Goal: Information Seeking & Learning: Compare options

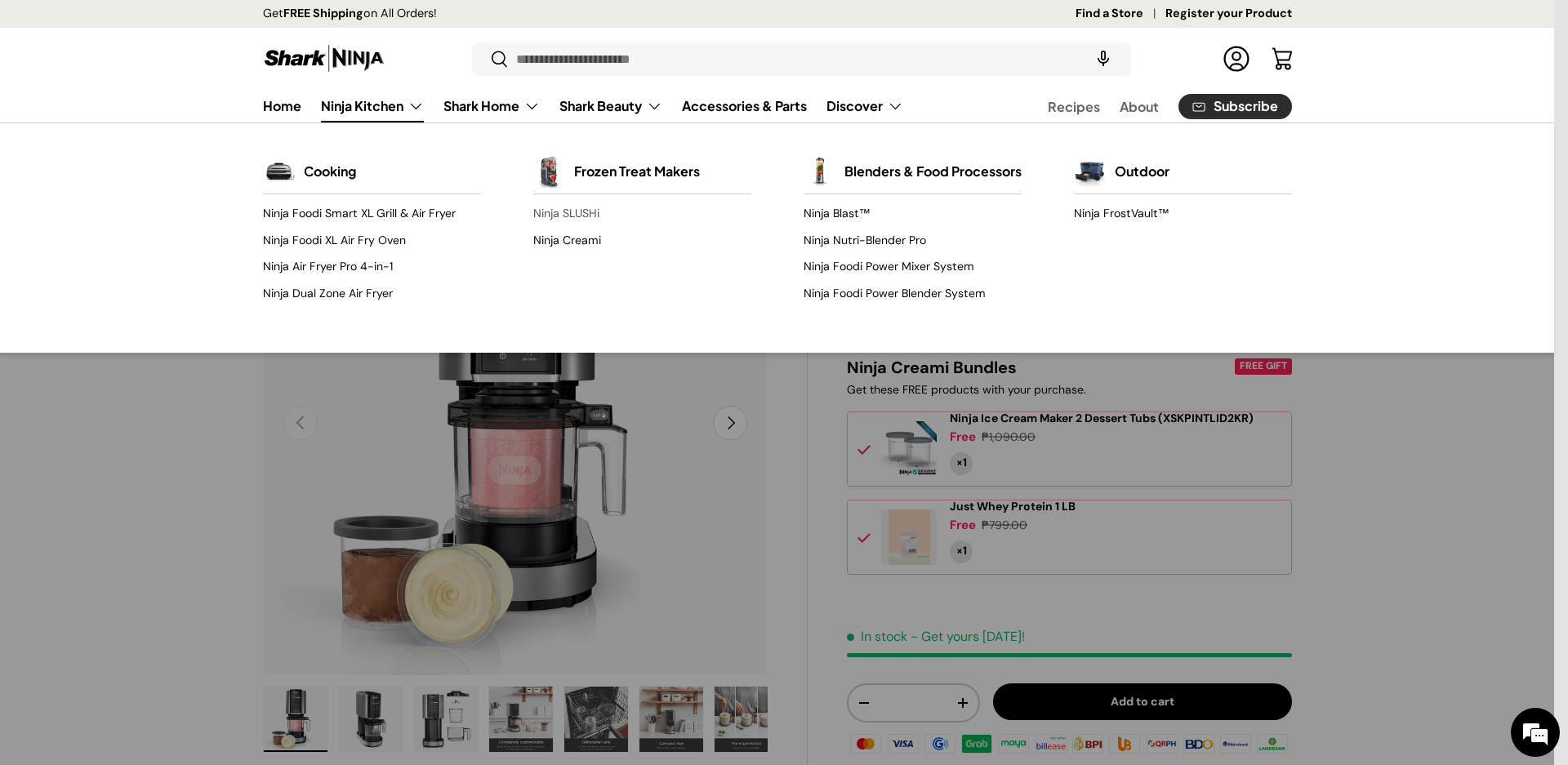
click at [568, 211] on link "Ninja SLUSHi" at bounding box center [642, 214] width 218 height 26
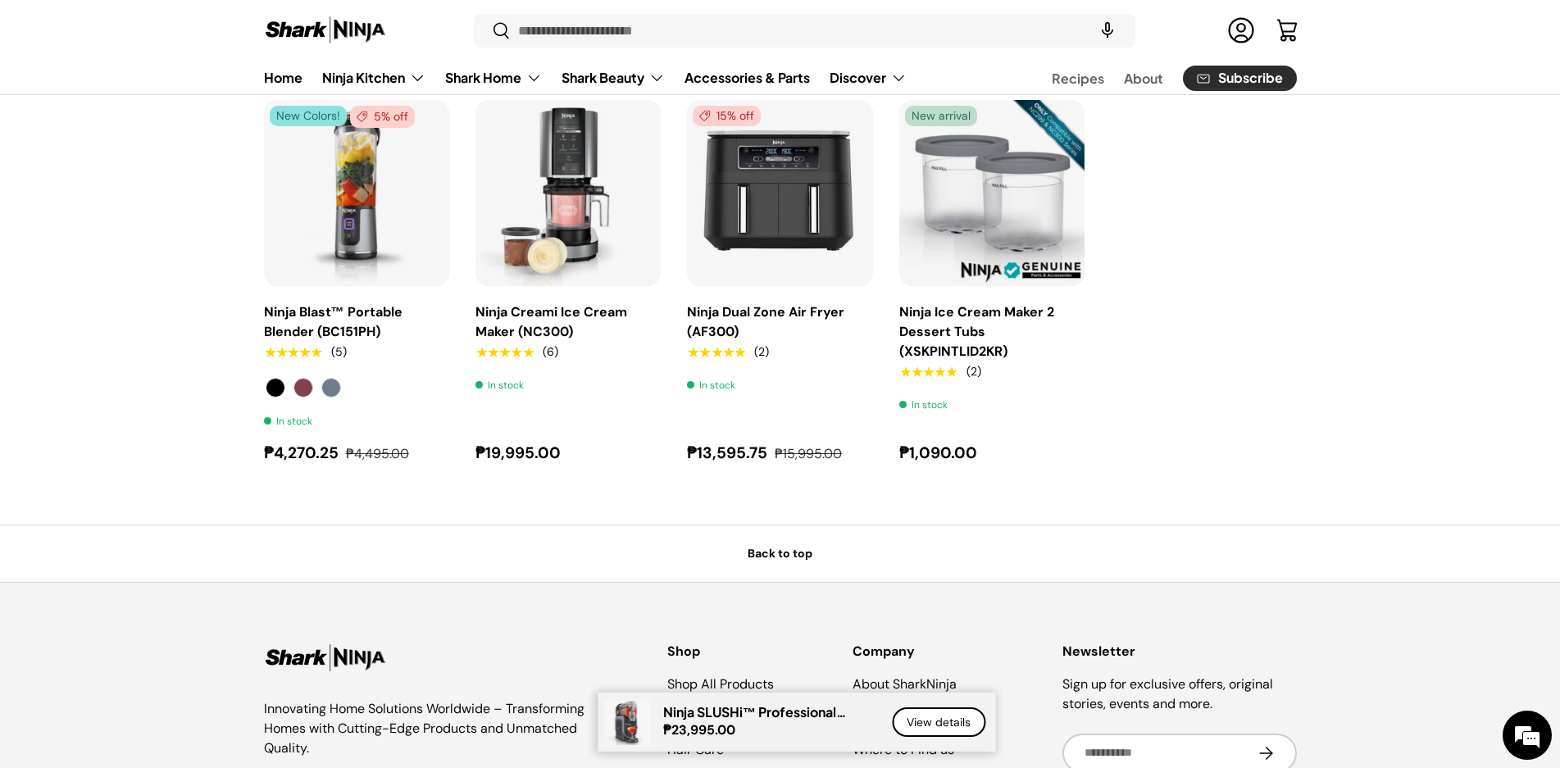
scroll to position [1968, 0]
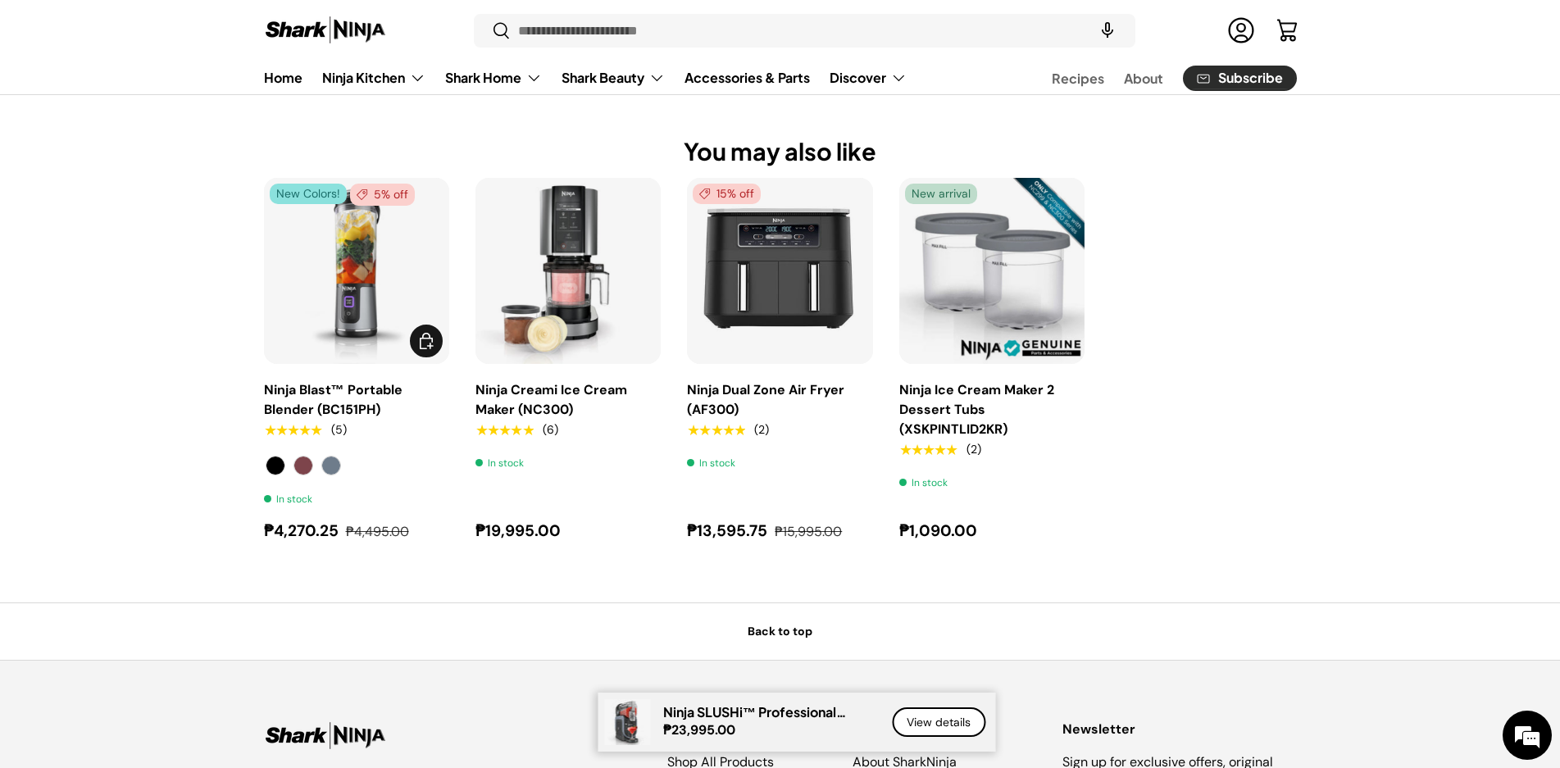
click at [307, 418] on link "Ninja Blast™ Portable Blender (BC151PH)" at bounding box center [333, 399] width 139 height 37
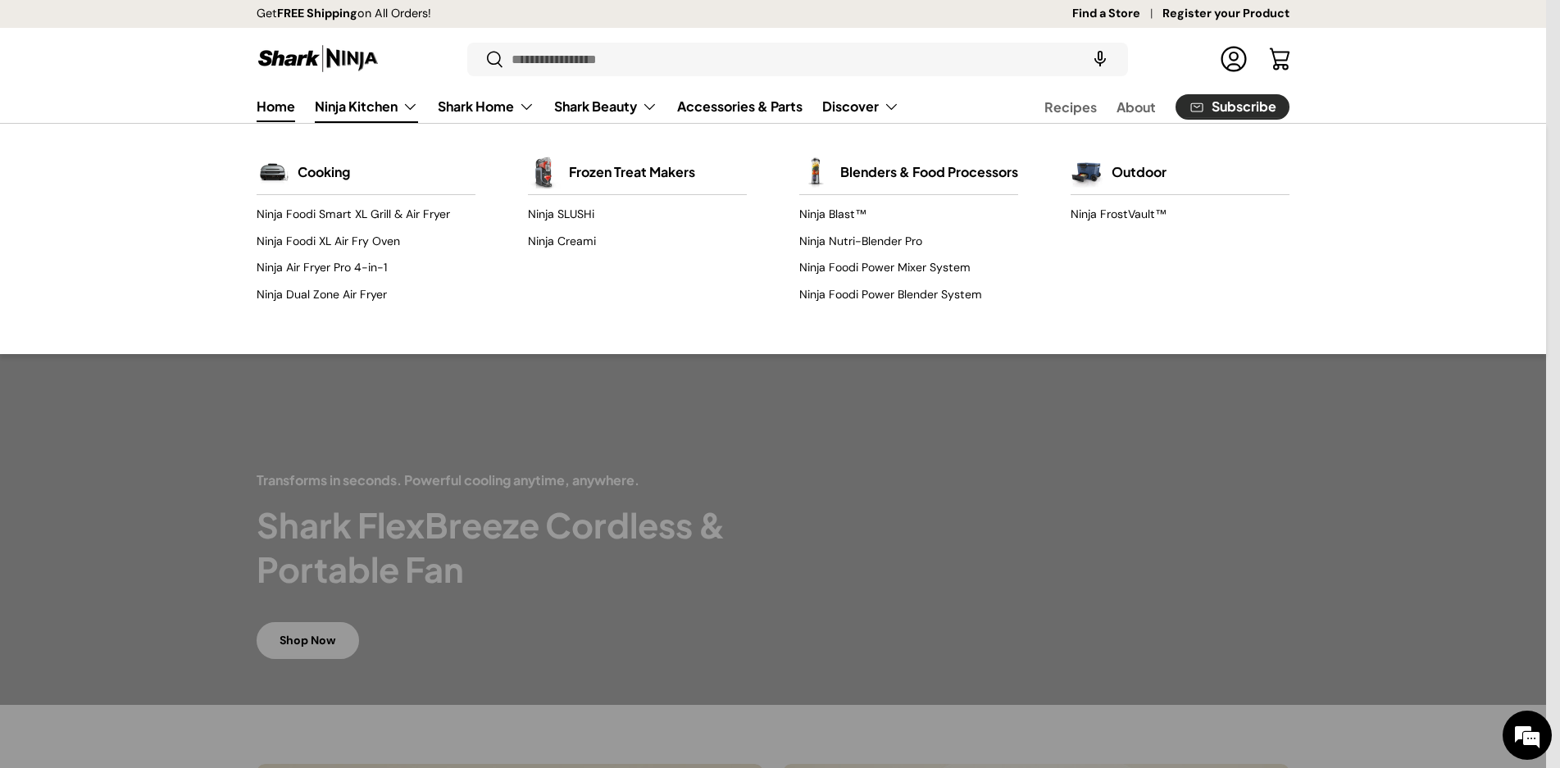
click at [386, 107] on link "Ninja Kitchen" at bounding box center [366, 106] width 103 height 33
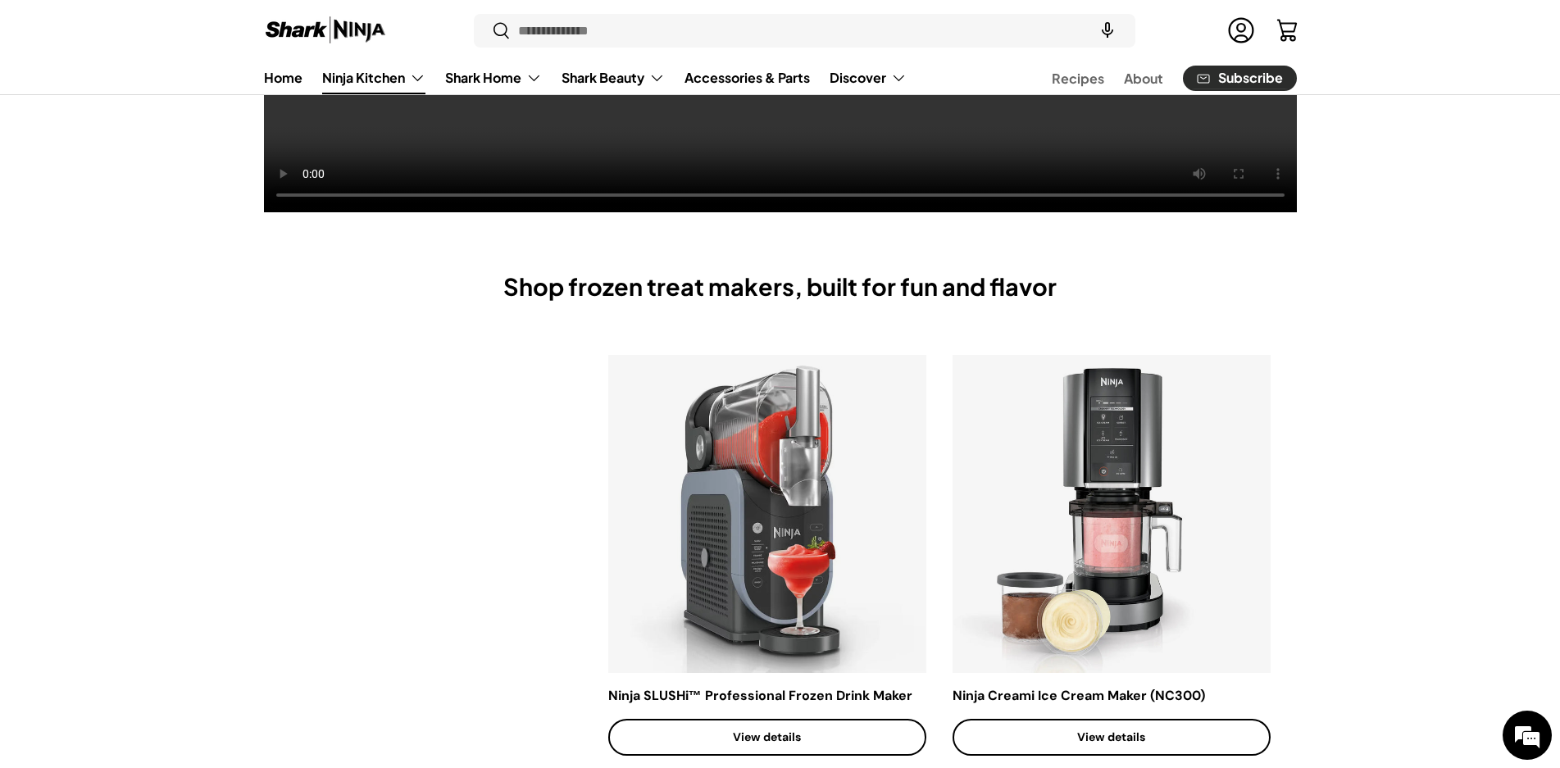
scroll to position [575, 0]
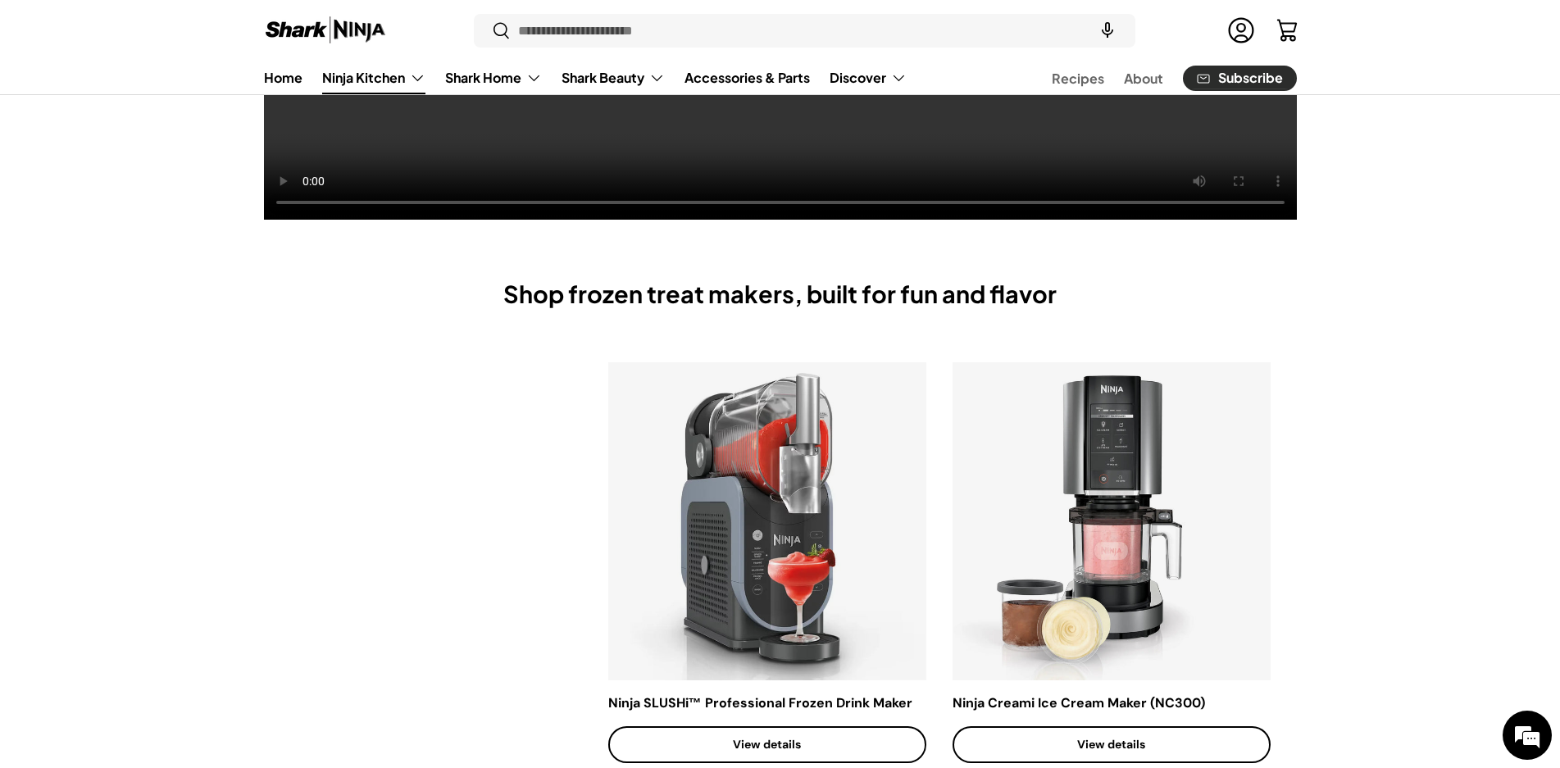
click at [793, 747] on link "View details" at bounding box center [767, 744] width 318 height 37
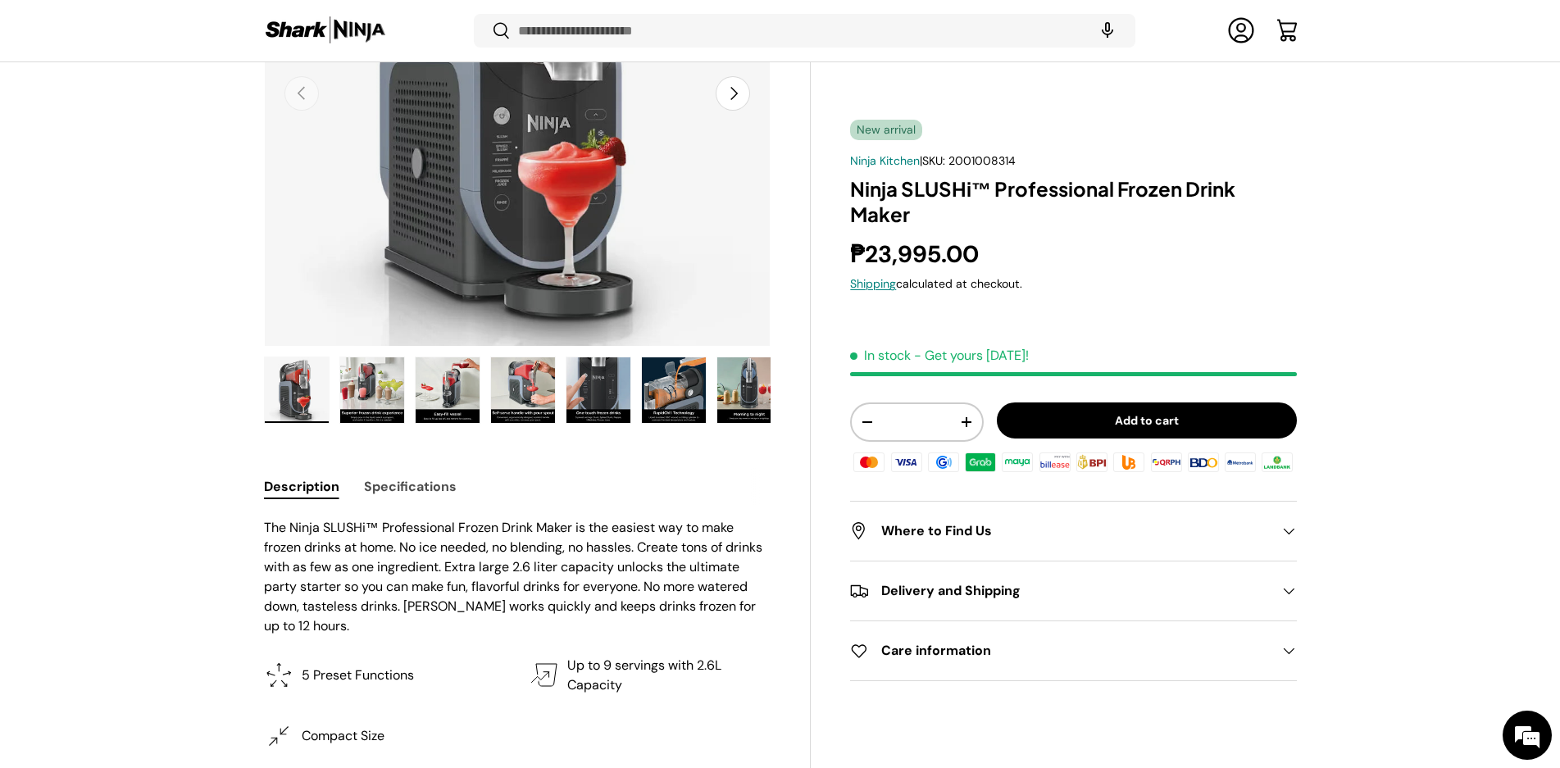
scroll to position [325, 0]
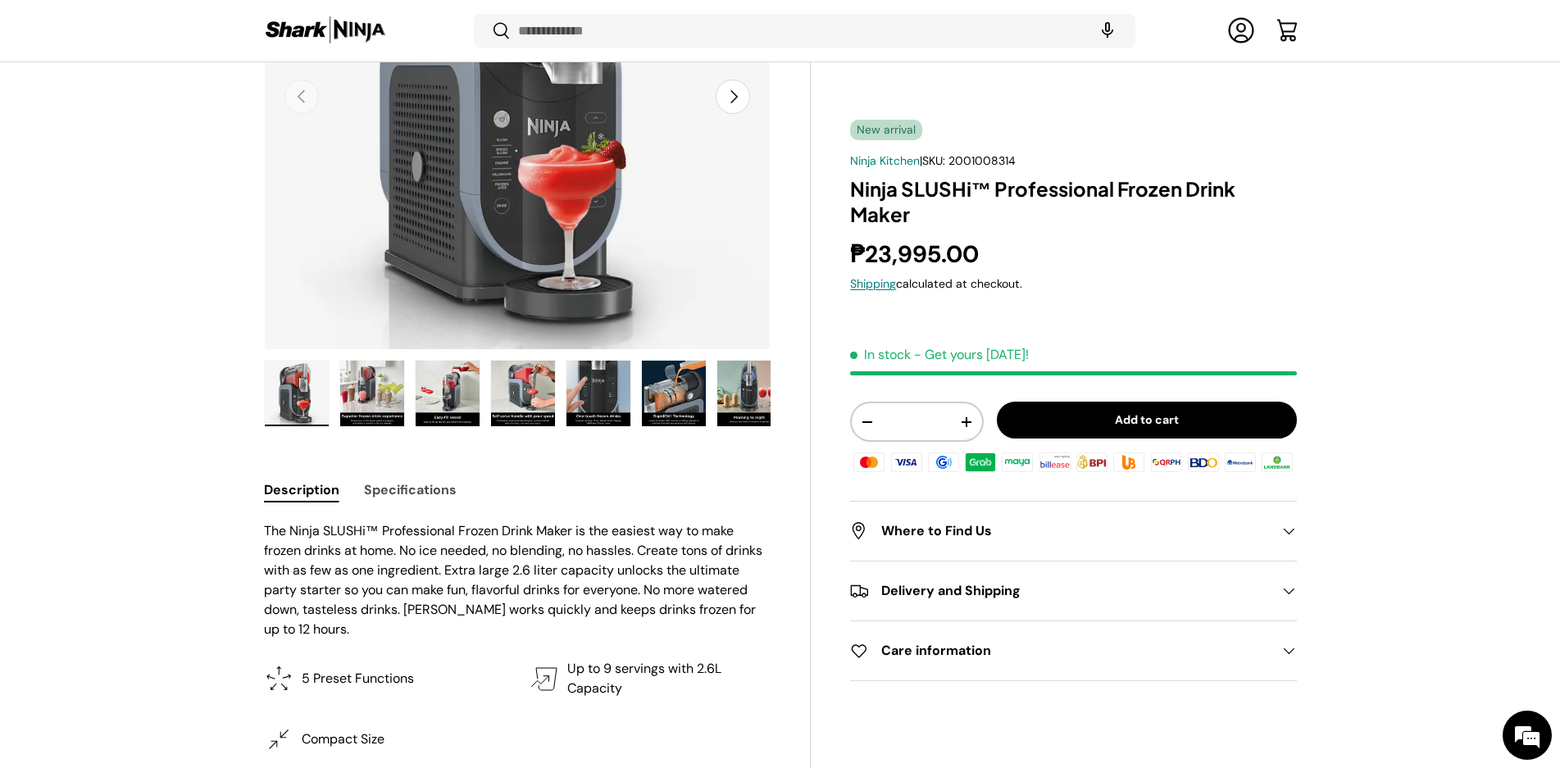
click at [594, 393] on img "Gallery Viewer" at bounding box center [598, 394] width 64 height 66
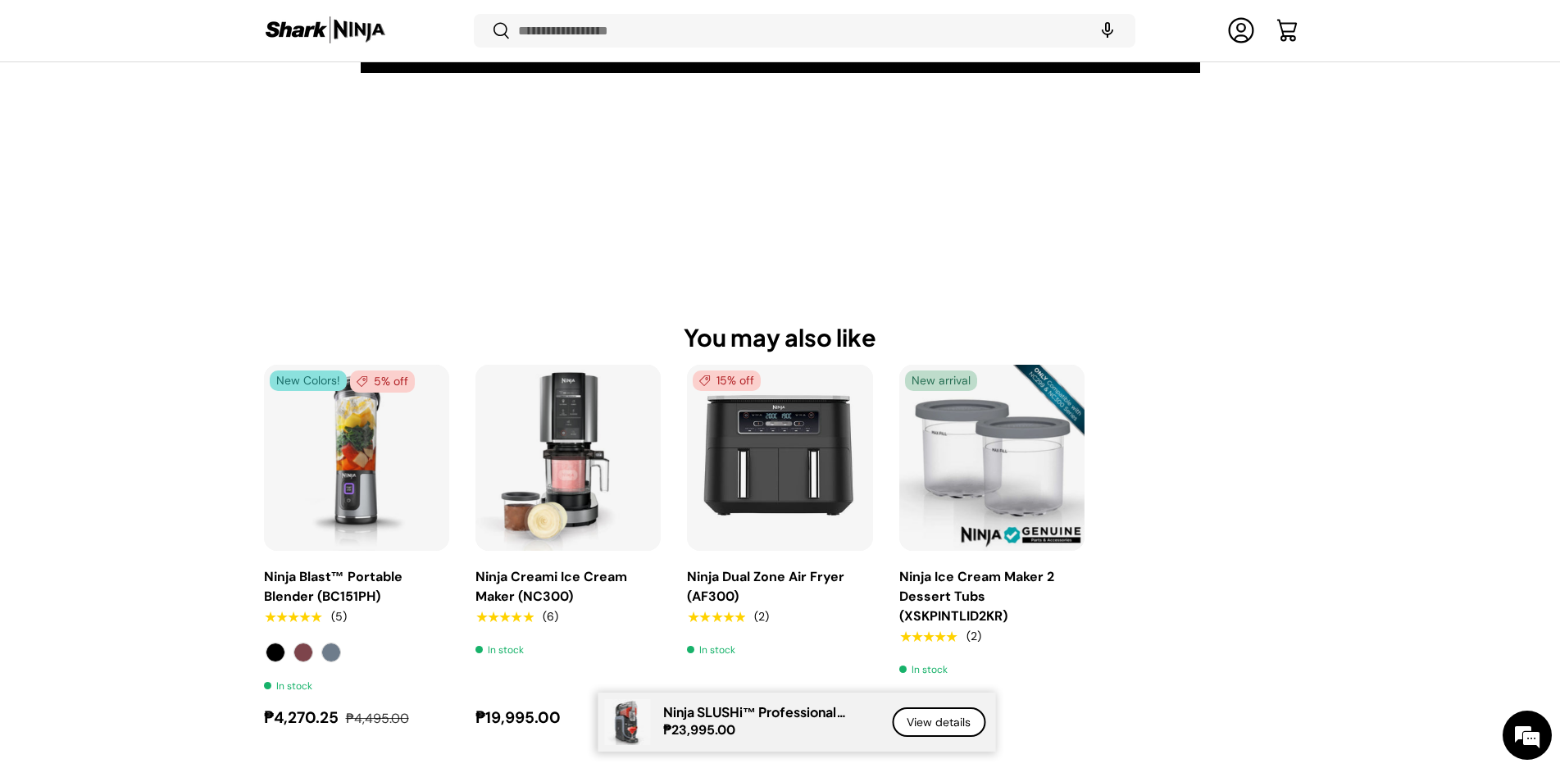
scroll to position [1803, 0]
